Goal: Check status

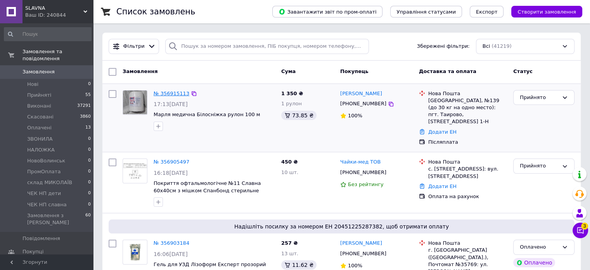
click at [166, 93] on link "№ 356915113" at bounding box center [172, 93] width 36 height 6
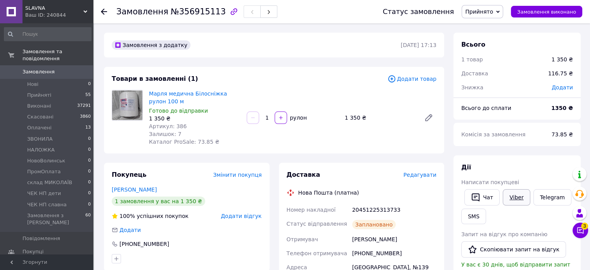
click at [511, 199] on link "Viber" at bounding box center [516, 197] width 27 height 16
drag, startPoint x: 147, startPoint y: 91, endPoint x: 245, endPoint y: 99, distance: 97.7
click at [245, 99] on div "Марля медична Білосніжка рулон 100 м Готово до відправки 1 350 ₴ Артикул: 386 З…" at bounding box center [293, 117] width 294 height 59
copy link "Марля медична Білосніжка рулон 100 м"
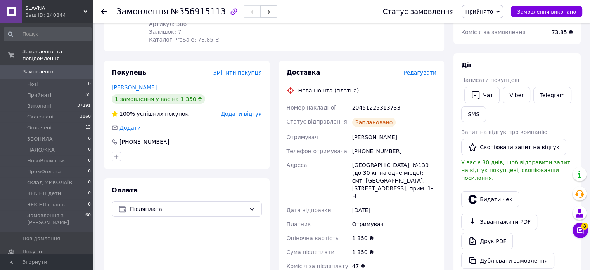
scroll to position [116, 0]
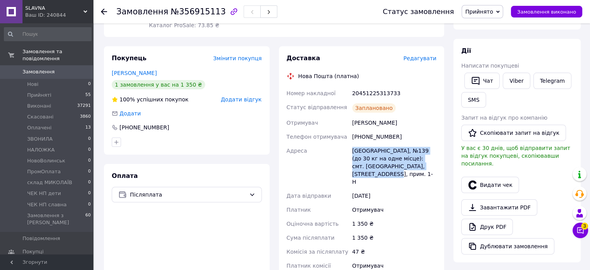
drag, startPoint x: 350, startPoint y: 150, endPoint x: 437, endPoint y: 167, distance: 88.2
click at [437, 167] on div "Одеса, №139 (до 30 кг на одне місце): смт. Таїрове, вул. 40-річчя Перемоги, 32,…" at bounding box center [394, 166] width 87 height 45
copy div "Одеса, №139 (до 30 кг на одне місце): смт. Таїрове, вул. 40-річчя Перемоги, 32,…"
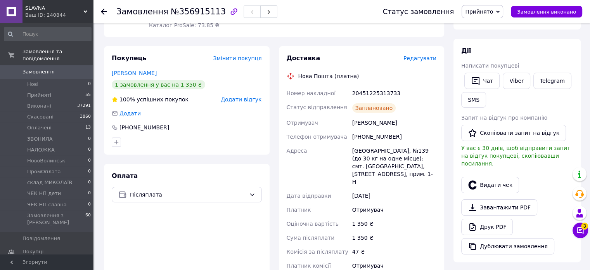
click at [374, 230] on div "1 350 ₴" at bounding box center [394, 237] width 87 height 14
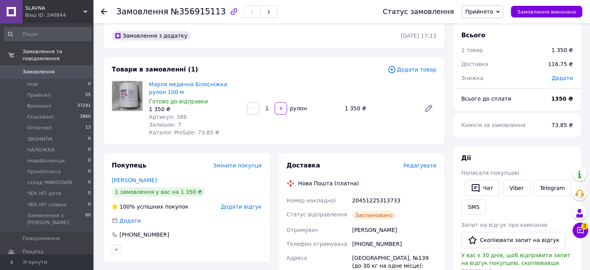
scroll to position [0, 0]
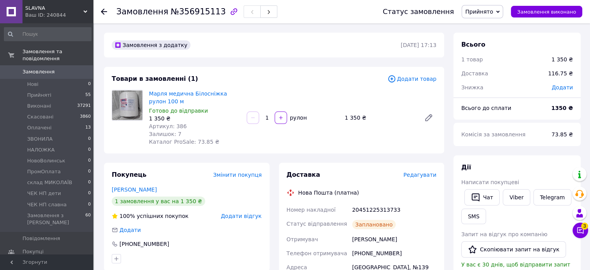
click at [99, 9] on div "Замовлення №356915113 Статус замовлення Прийнято Виконано Скасовано Оплачено ЗВ…" at bounding box center [341, 11] width 497 height 23
click at [100, 10] on div "Замовлення №356915113 Статус замовлення Прийнято Виконано Скасовано Оплачено ЗВ…" at bounding box center [341, 11] width 497 height 23
click at [106, 10] on icon at bounding box center [104, 12] width 6 height 6
